Goal: Task Accomplishment & Management: Manage account settings

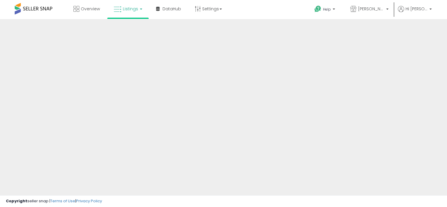
click at [138, 10] on link "Listings" at bounding box center [127, 9] width 37 height 18
click at [118, 6] on icon at bounding box center [118, 10] width 8 height 8
click at [94, 9] on span "Overview" at bounding box center [90, 9] width 19 height 6
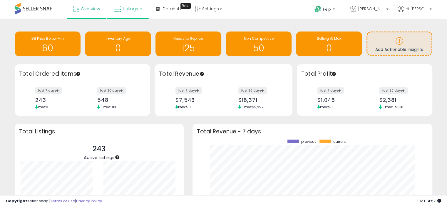
click at [128, 14] on link "Listings" at bounding box center [127, 9] width 37 height 18
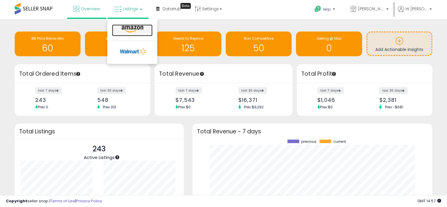
click at [129, 27] on icon at bounding box center [133, 29] width 26 height 8
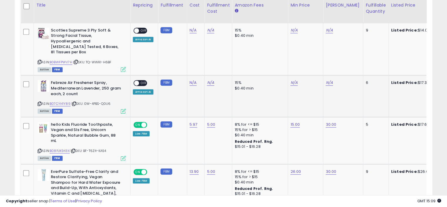
scroll to position [341, 0]
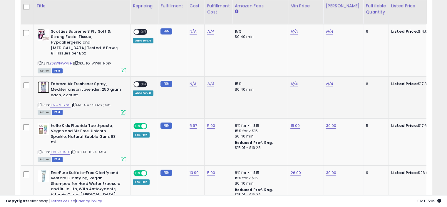
click at [41, 81] on img at bounding box center [44, 87] width 12 height 12
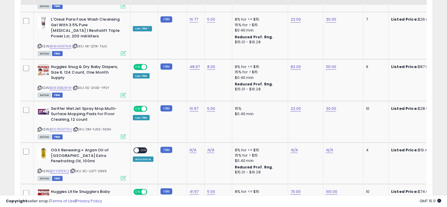
scroll to position [1065, 0]
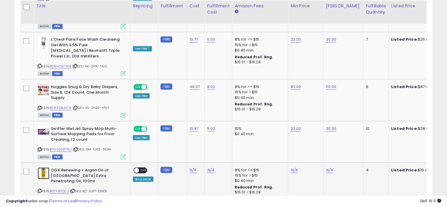
click at [45, 167] on img at bounding box center [44, 173] width 12 height 12
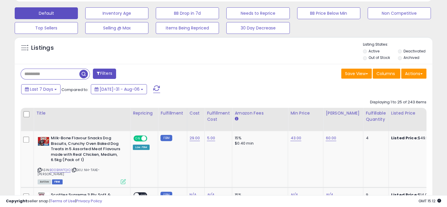
scroll to position [0, 0]
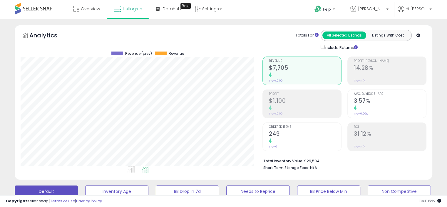
click at [44, 10] on span at bounding box center [34, 8] width 38 height 11
